Goal: Find specific page/section: Find specific page/section

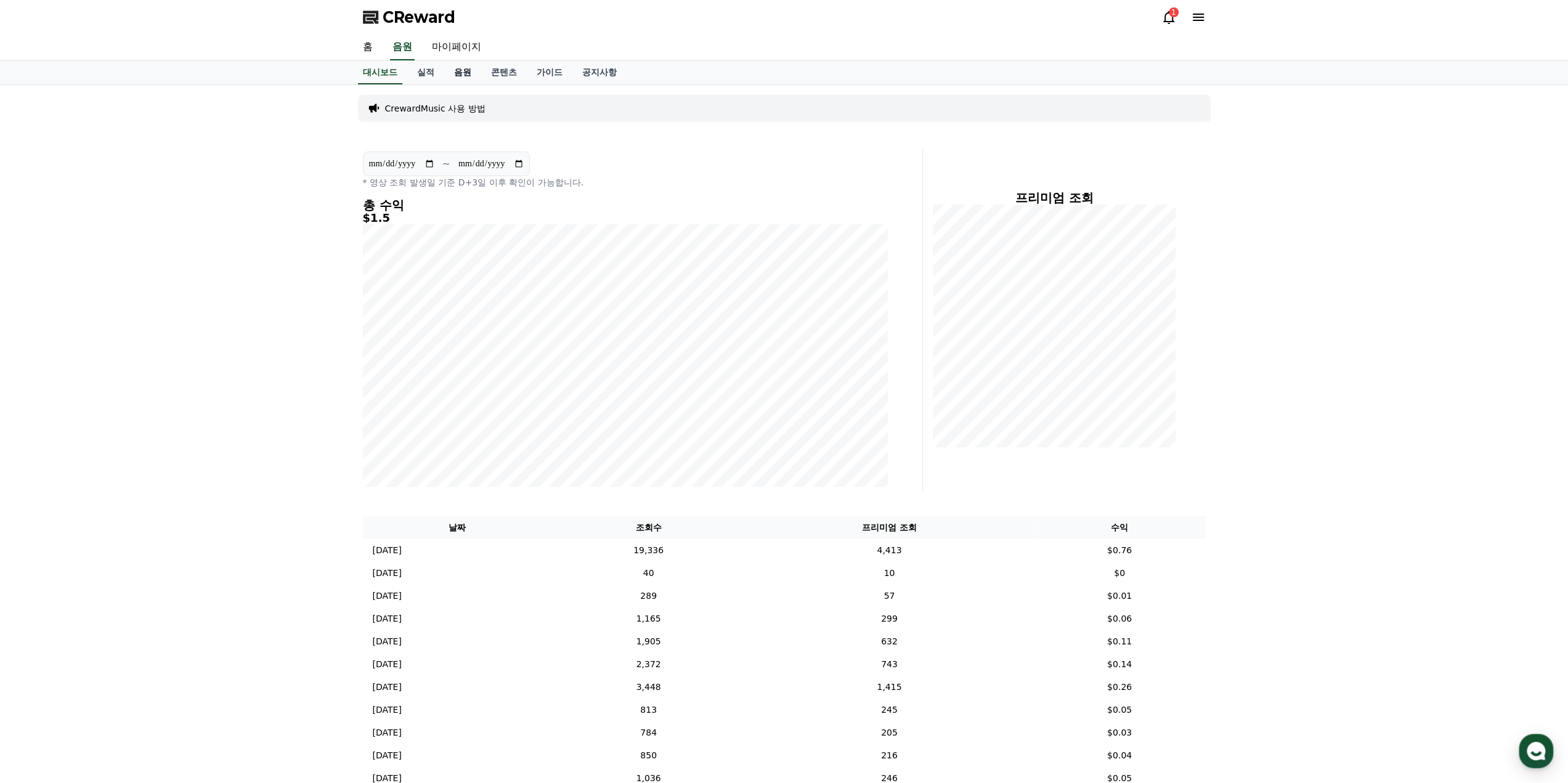
click at [452, 76] on link "음원" at bounding box center [463, 73] width 37 height 24
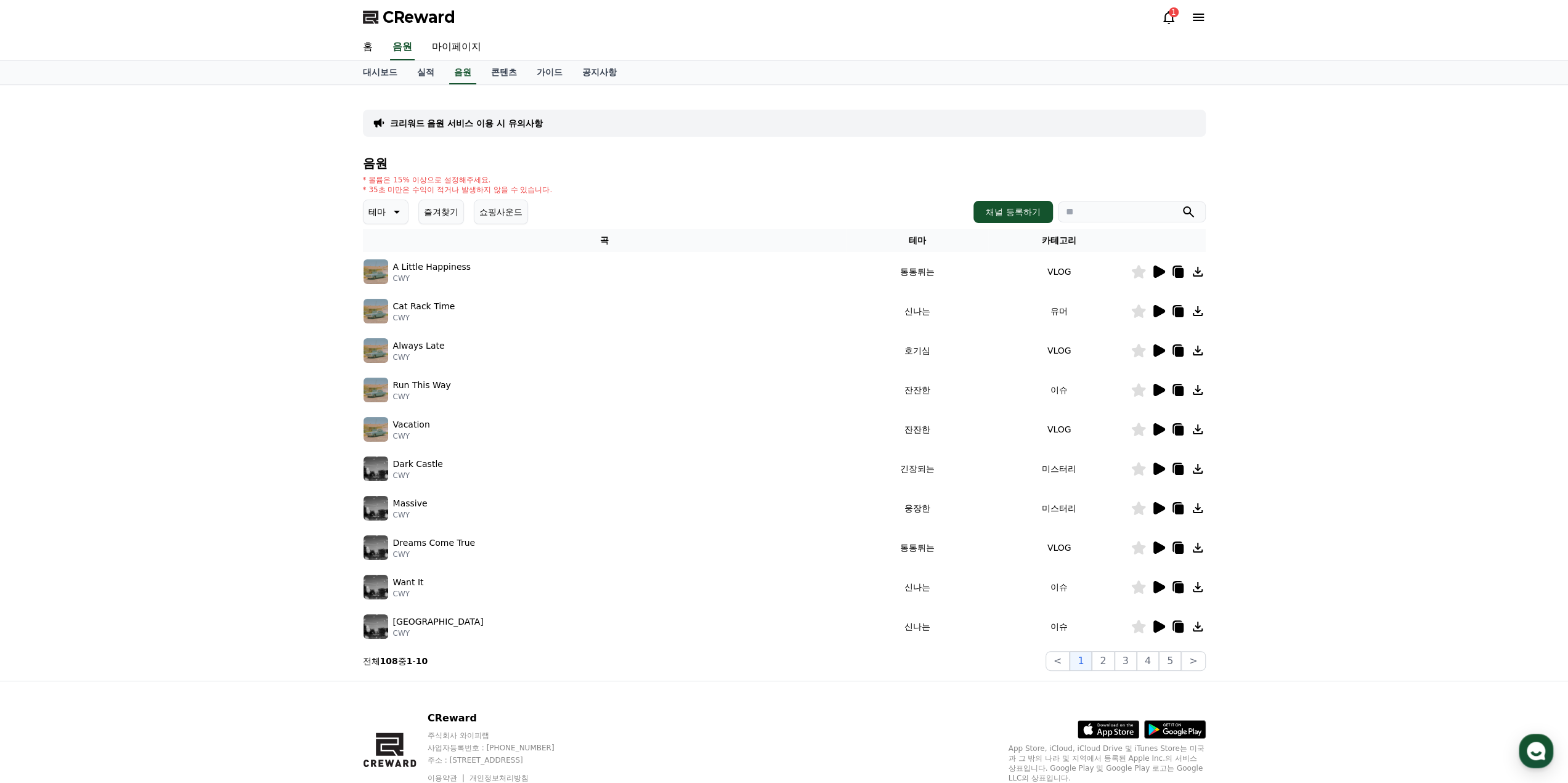
click at [440, 217] on button "즐겨찾기" at bounding box center [440, 212] width 45 height 25
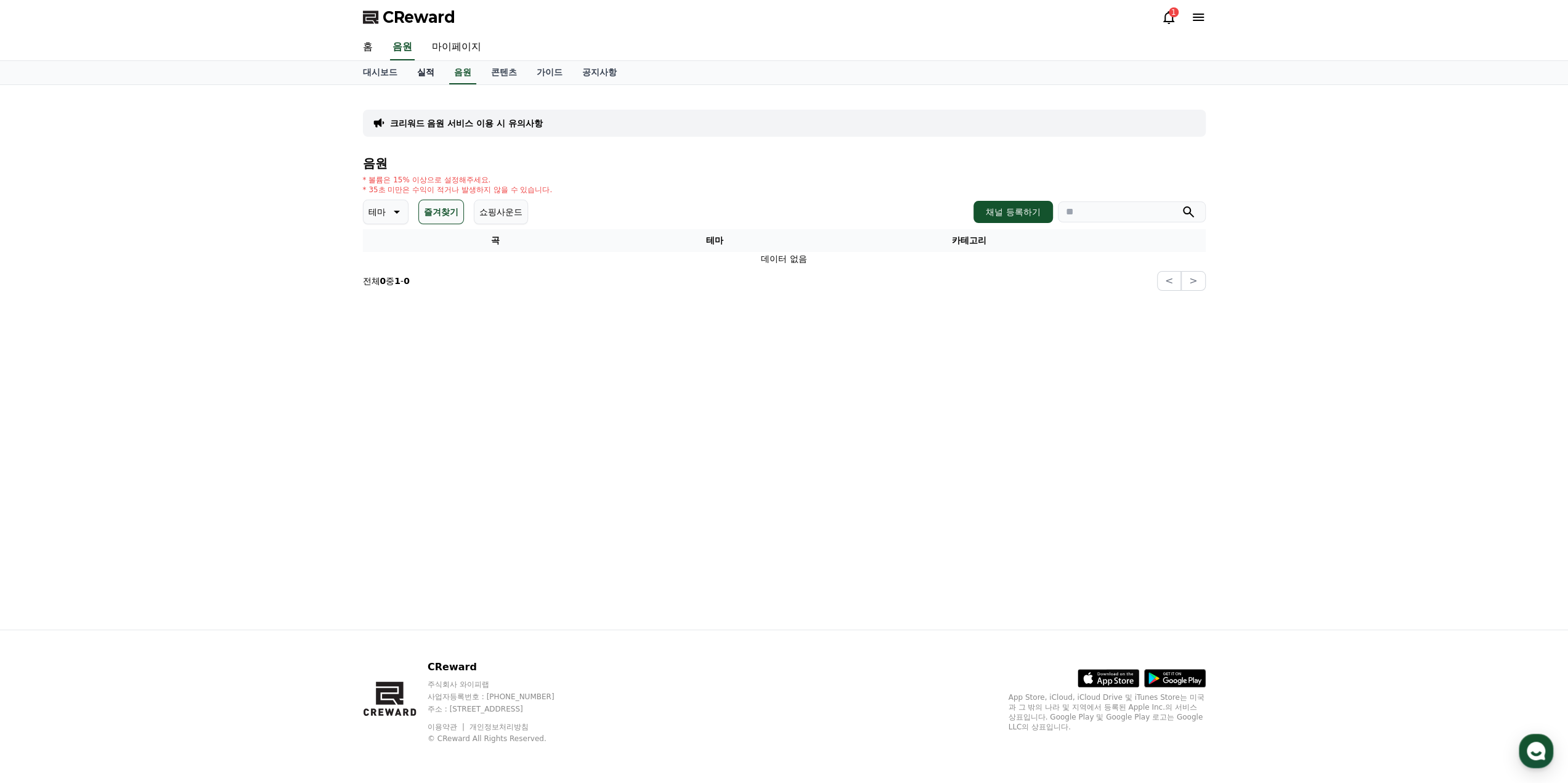
click at [429, 74] on link "실적" at bounding box center [425, 73] width 37 height 24
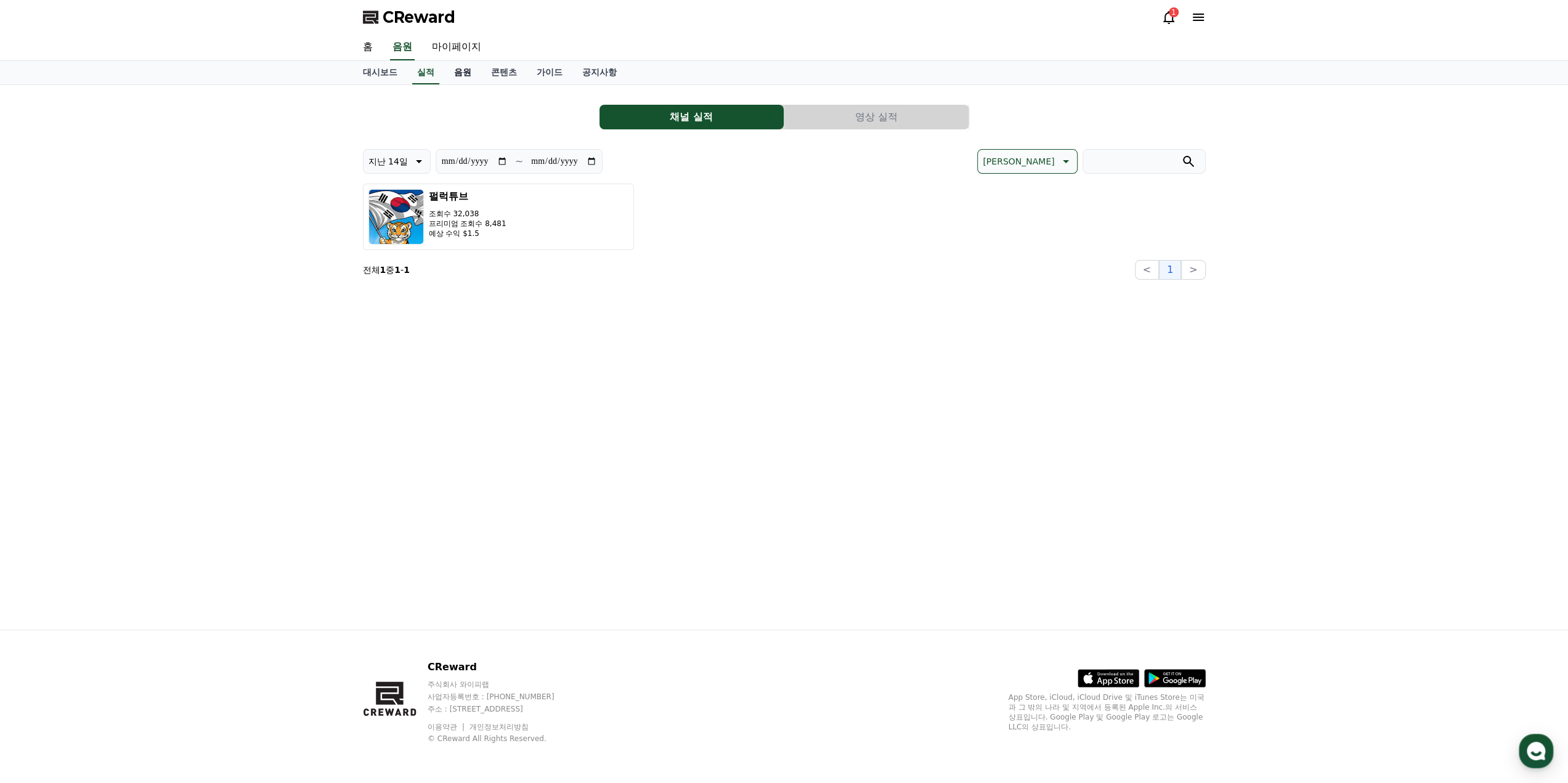
click at [462, 74] on link "음원" at bounding box center [463, 73] width 37 height 24
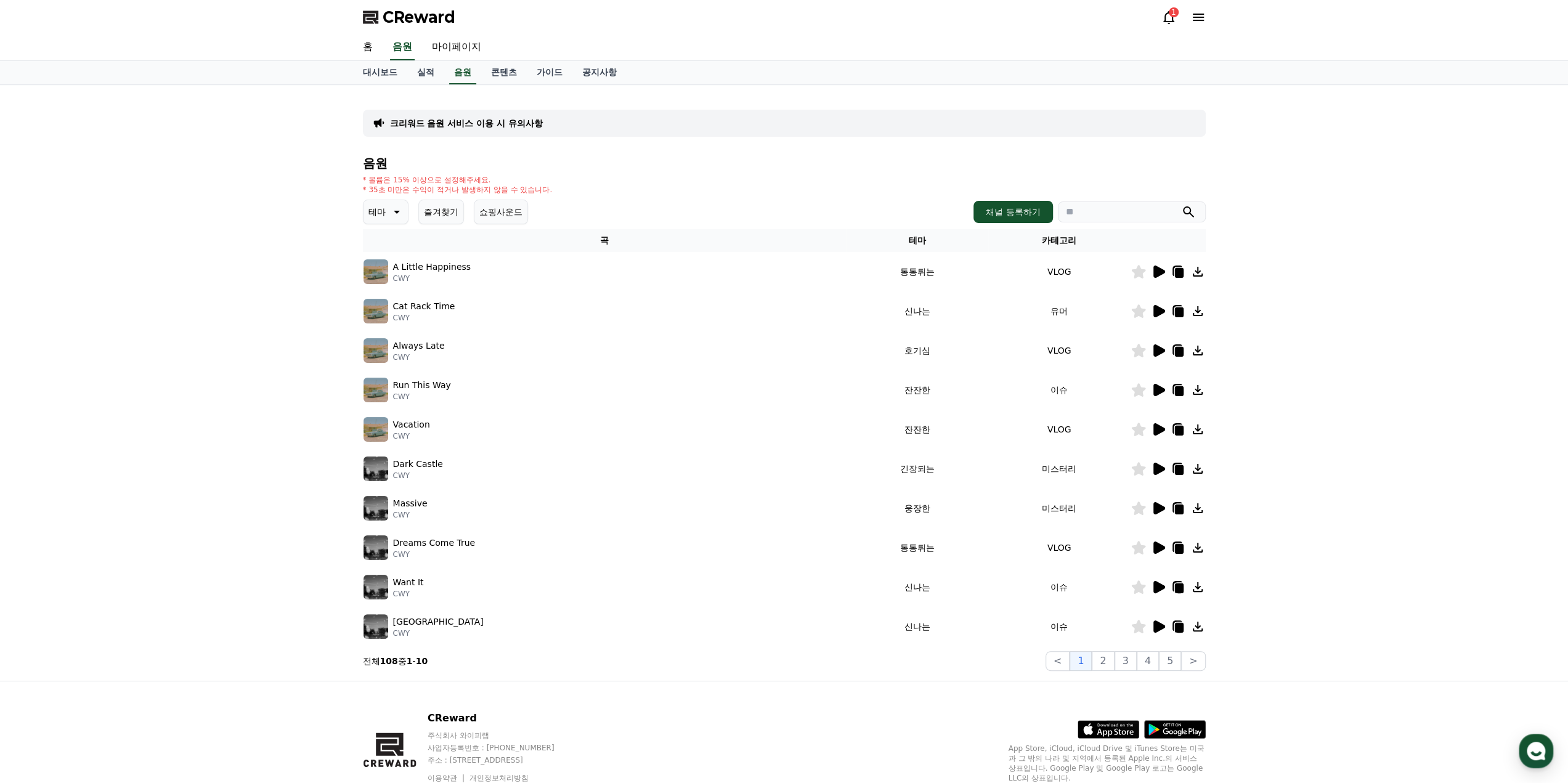
click at [387, 206] on button "테마" at bounding box center [385, 212] width 45 height 25
click at [386, 344] on button "코믹한" at bounding box center [382, 346] width 36 height 27
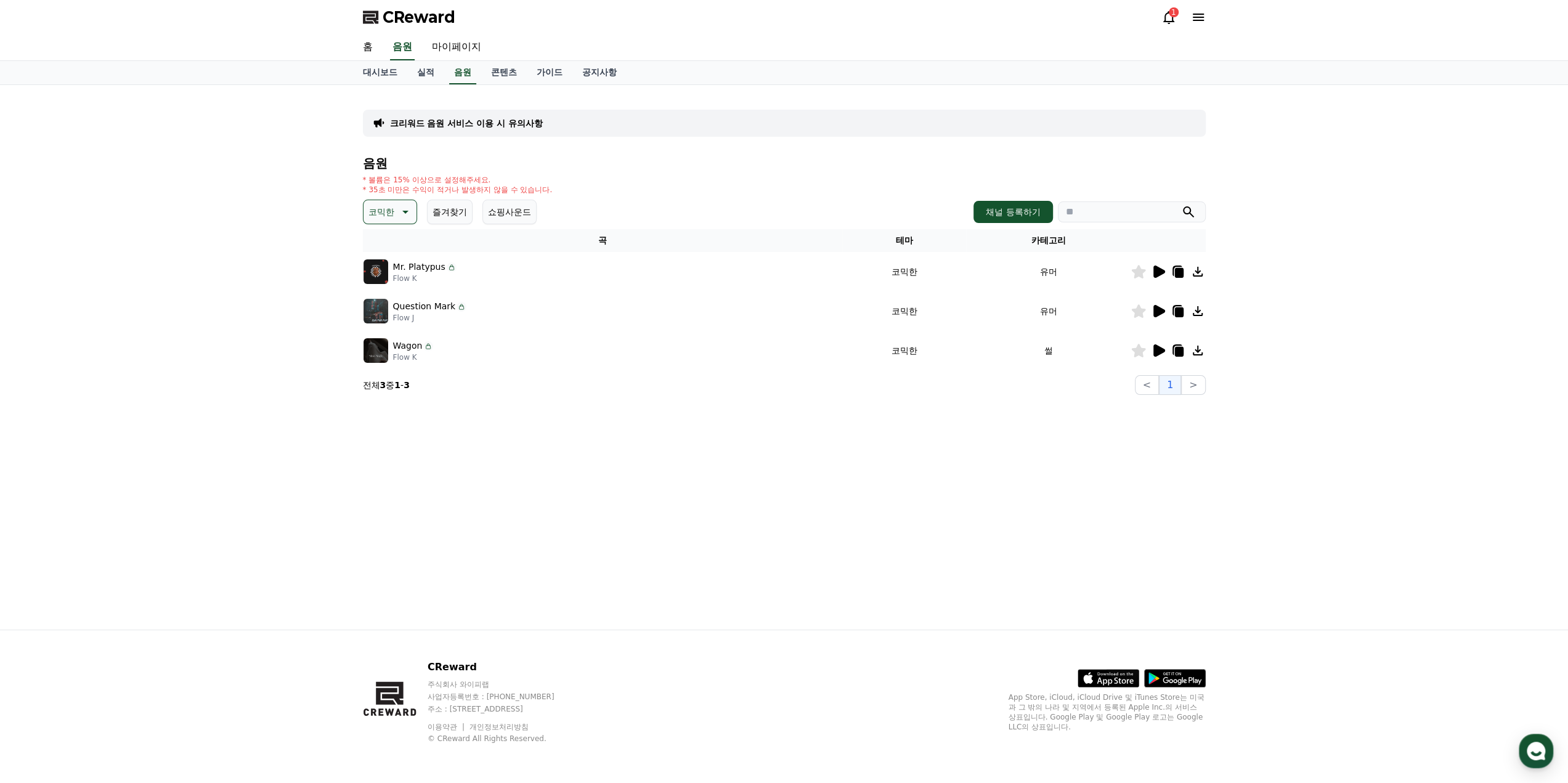
click at [1137, 350] on icon at bounding box center [1139, 350] width 14 height 13
click at [1182, 354] on icon at bounding box center [1178, 351] width 9 height 10
